Goal: Check status: Check status

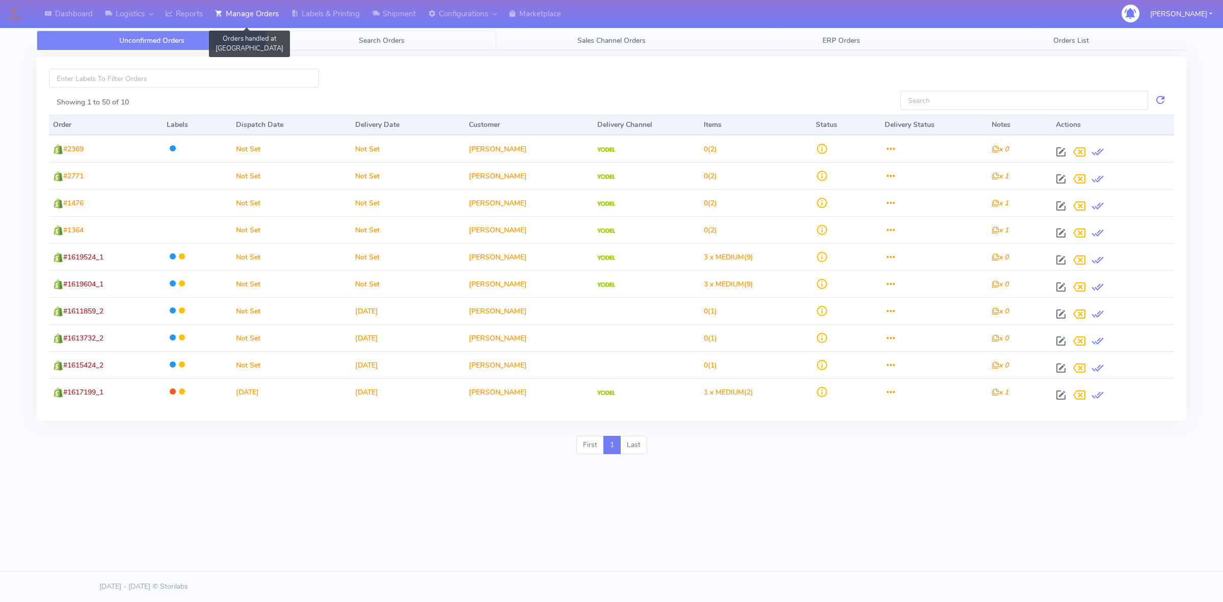
click at [360, 41] on span "Search Orders" at bounding box center [382, 41] width 46 height 10
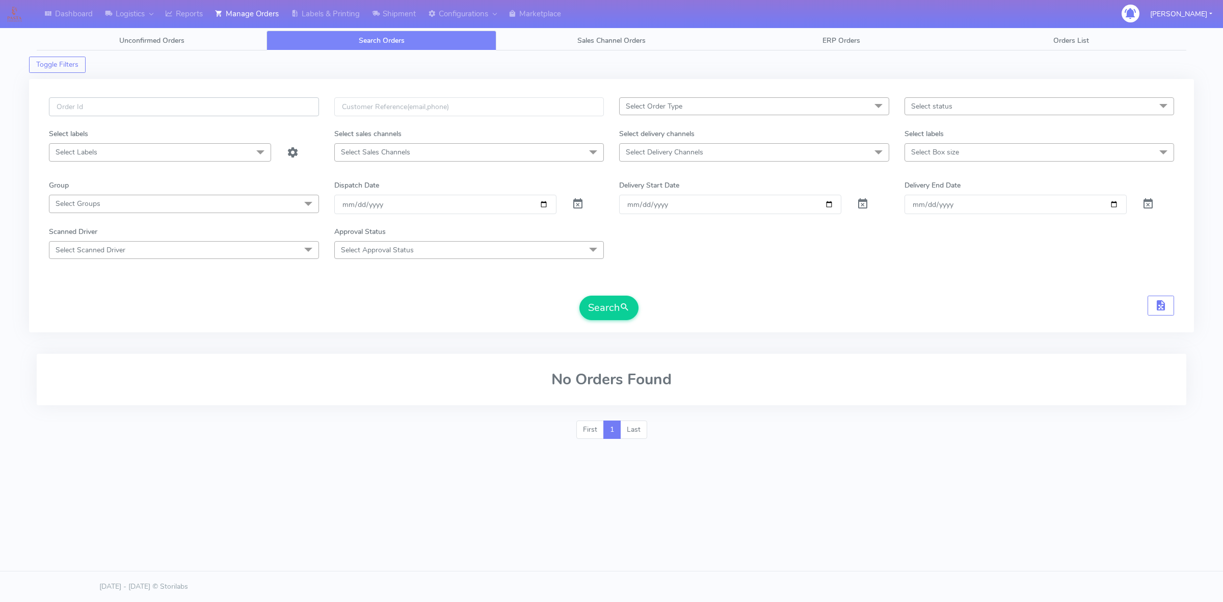
click at [173, 107] on input "text" at bounding box center [184, 106] width 270 height 19
paste input "#1619262"
type input "#1619262"
click at [583, 206] on div "Clear Dispatch Date" at bounding box center [587, 204] width 47 height 19
click at [576, 207] on span at bounding box center [578, 206] width 12 height 10
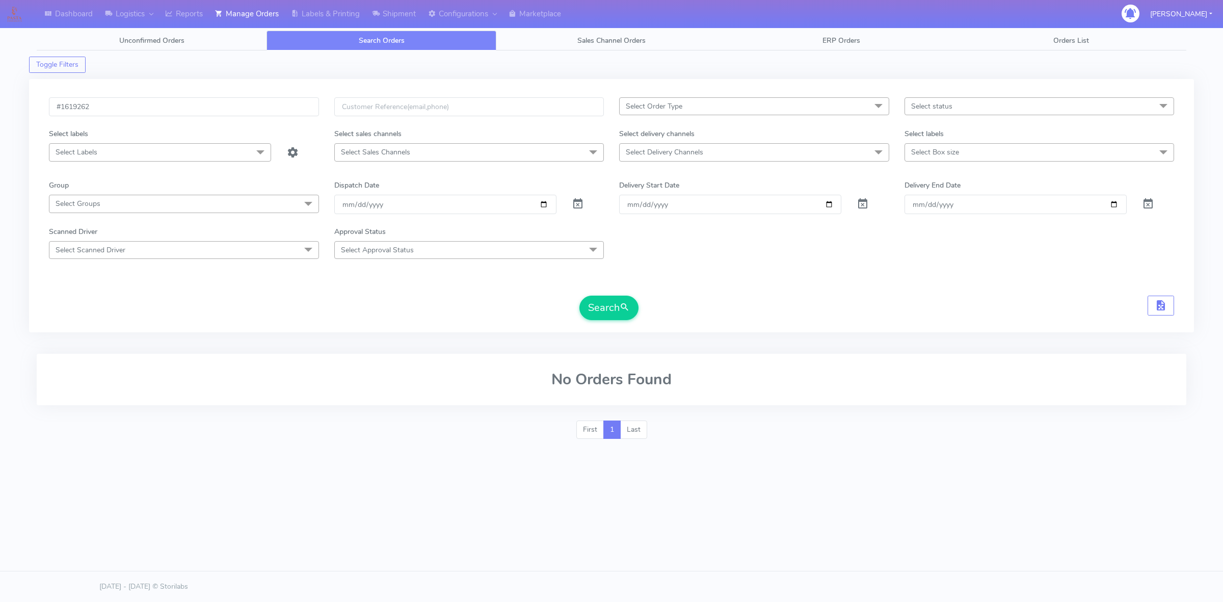
click at [589, 296] on form "#1619262 Select Order Type Select All MEALS ATAVI One Off Pasta Club Gift Kit E…" at bounding box center [612, 208] width 1126 height 223
click at [601, 301] on button "Search" at bounding box center [609, 308] width 59 height 24
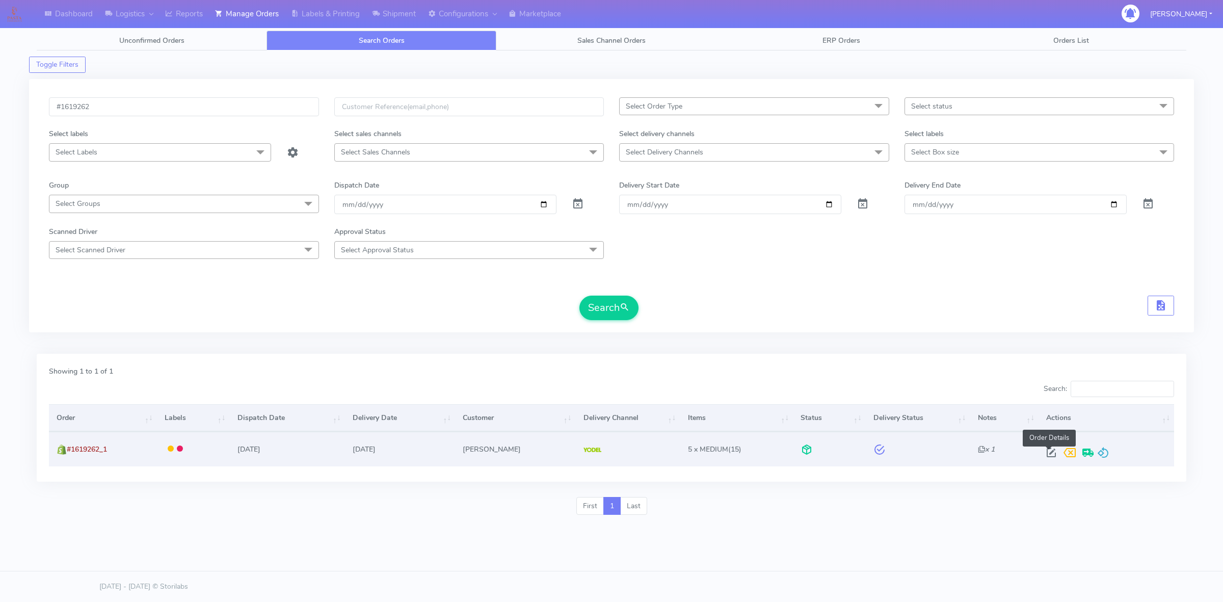
click at [1046, 455] on span at bounding box center [1051, 455] width 18 height 10
select select "5"
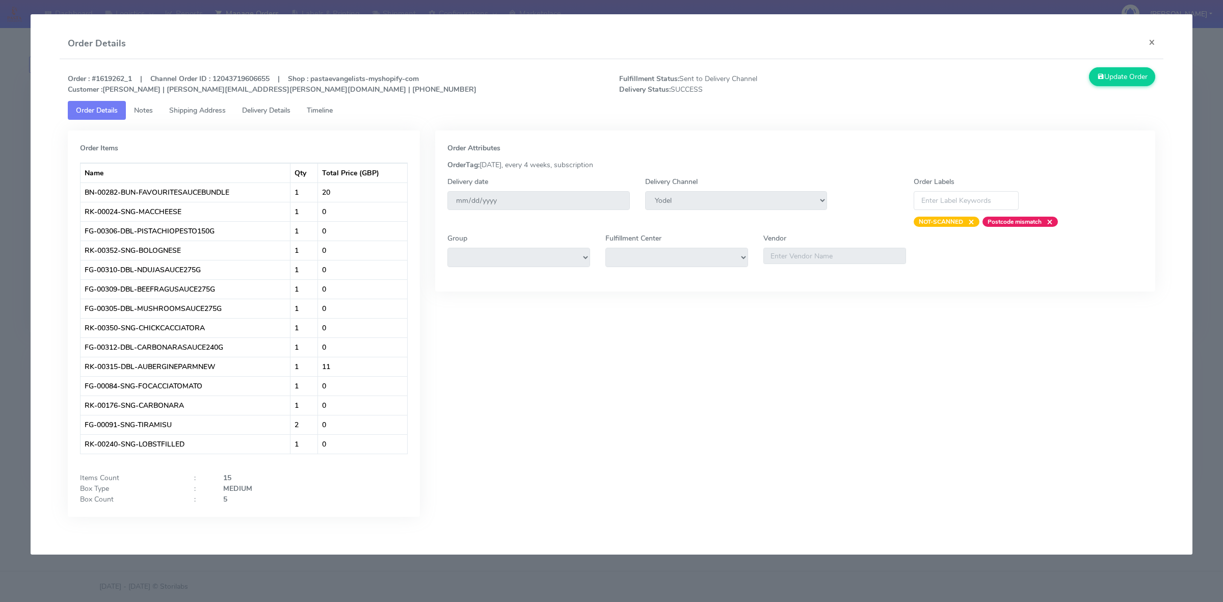
click at [210, 112] on span "Shipping Address" at bounding box center [197, 111] width 57 height 10
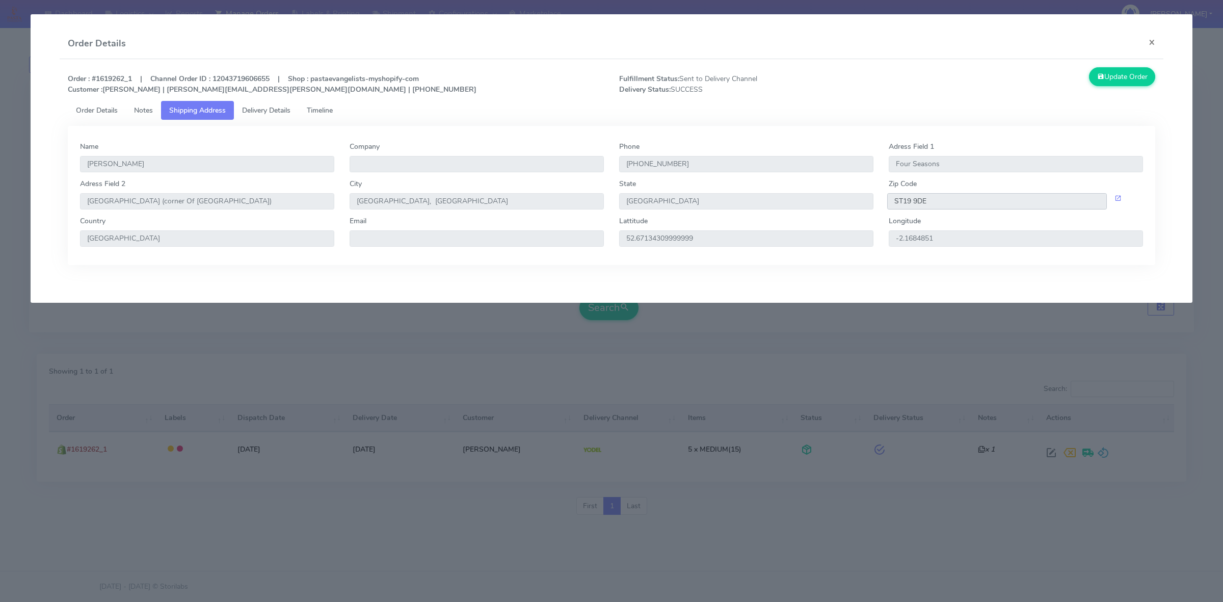
drag, startPoint x: 936, startPoint y: 203, endPoint x: 876, endPoint y: 201, distance: 60.2
click at [876, 201] on div "[GEOGRAPHIC_DATA] [STREET_ADDRESS] Zip Code ST19 9DE" at bounding box center [611, 196] width 1079 height 37
click at [319, 116] on link "Timeline" at bounding box center [320, 110] width 42 height 19
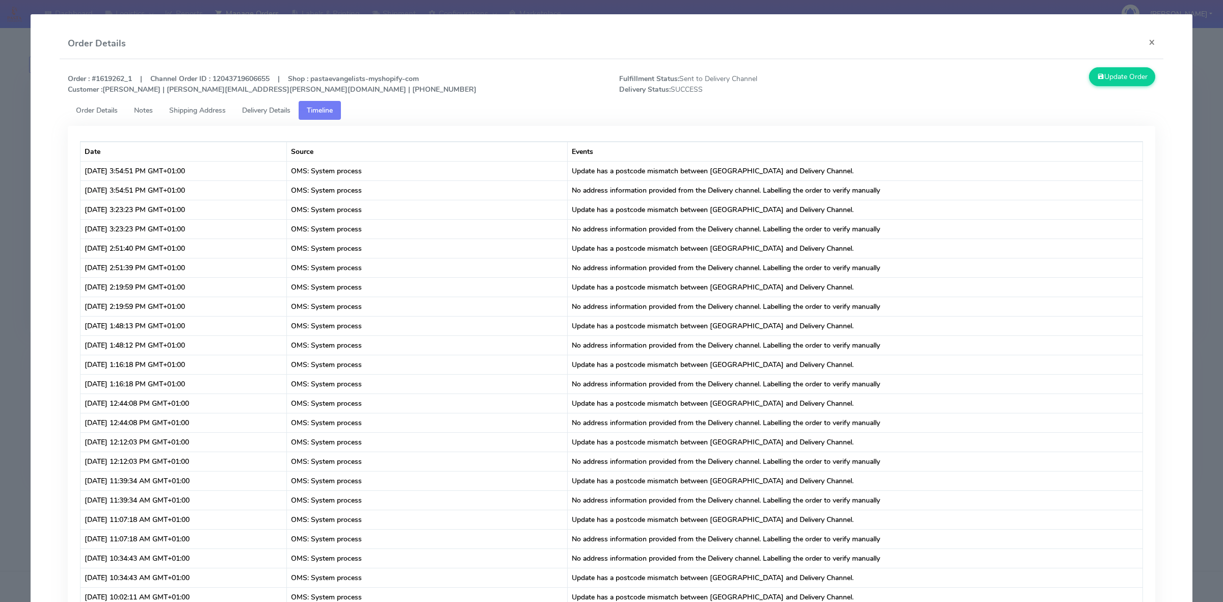
click at [276, 113] on span "Delivery Details" at bounding box center [266, 111] width 48 height 10
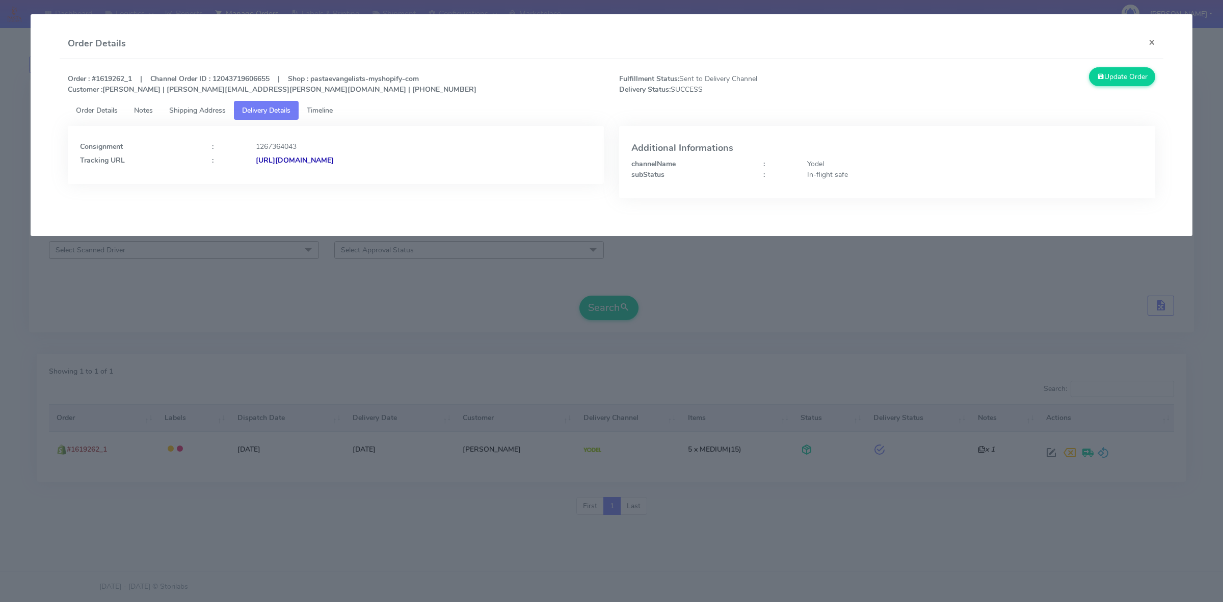
click at [334, 158] on strong "[URL][DOMAIN_NAME]" at bounding box center [295, 160] width 78 height 10
click at [1155, 39] on button "×" at bounding box center [1152, 42] width 23 height 27
